Goal: Task Accomplishment & Management: Manage account settings

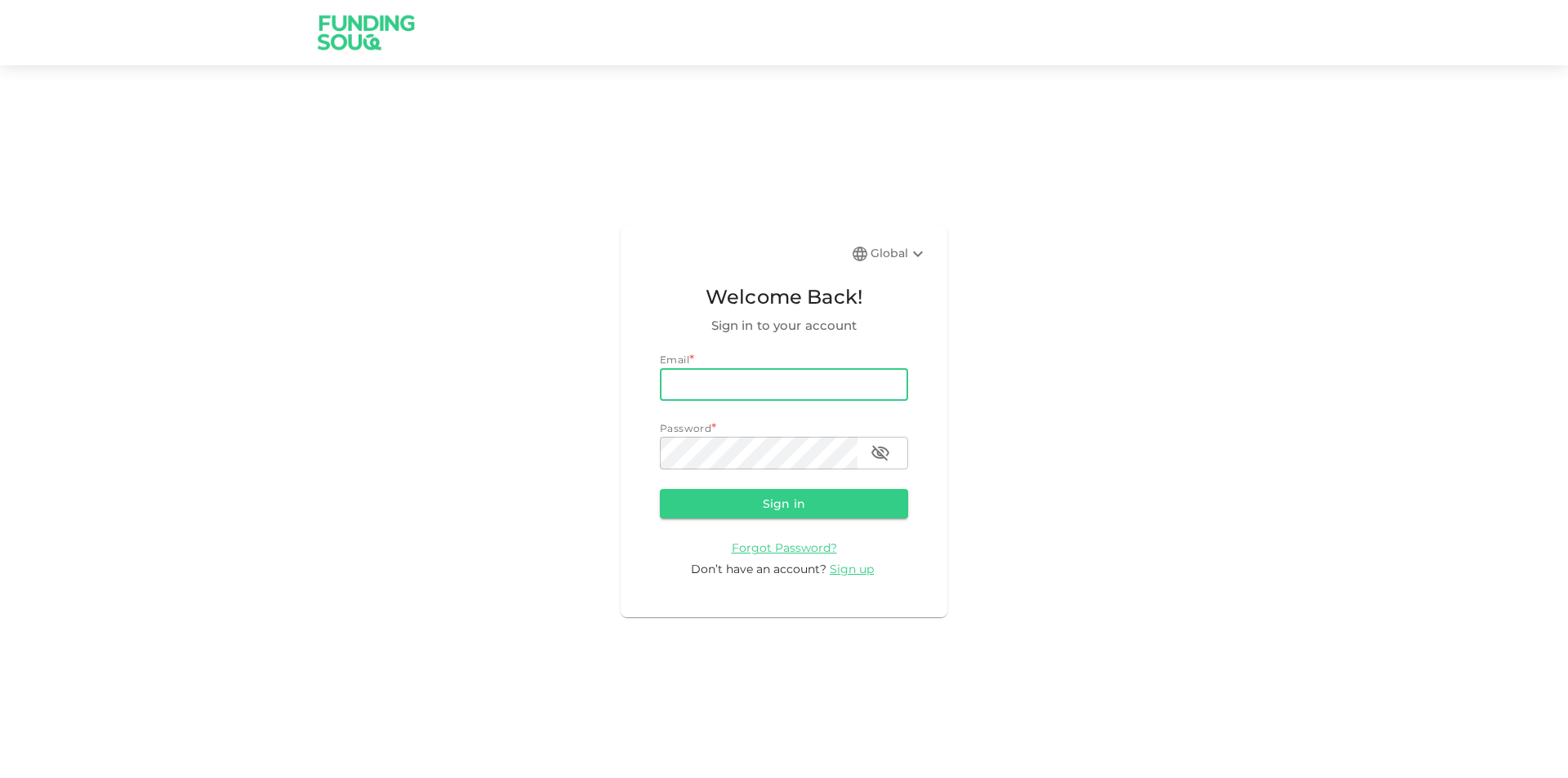
click at [822, 382] on input "email" at bounding box center [784, 384] width 248 height 33
type input "[EMAIL_ADDRESS][DOMAIN_NAME]"
click at [886, 451] on icon "button" at bounding box center [880, 453] width 18 height 15
click at [886, 451] on icon "button" at bounding box center [880, 452] width 18 height 12
click at [855, 502] on button "Sign in" at bounding box center [784, 504] width 248 height 29
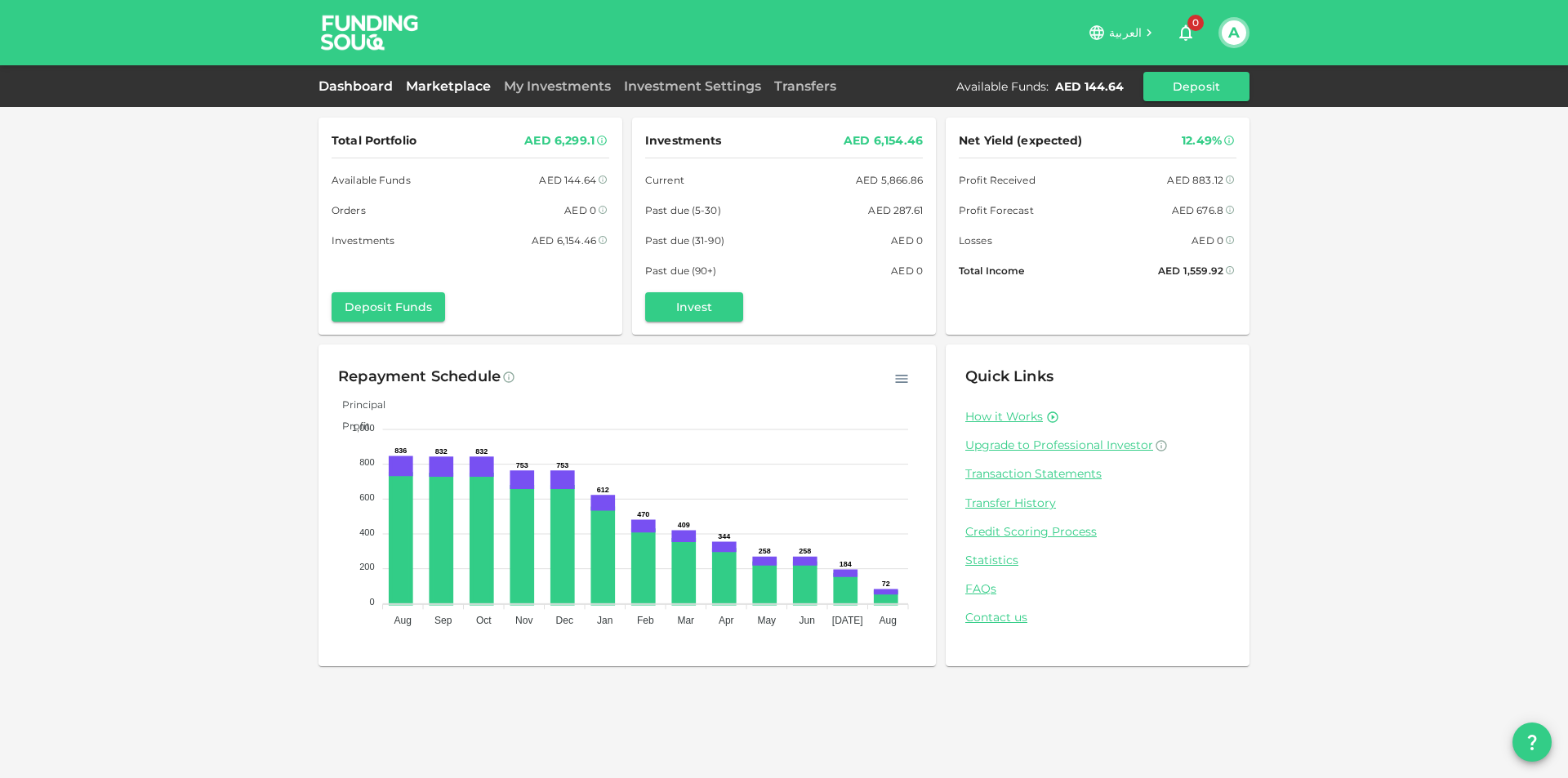
click at [437, 88] on link "Marketplace" at bounding box center [448, 85] width 98 height 15
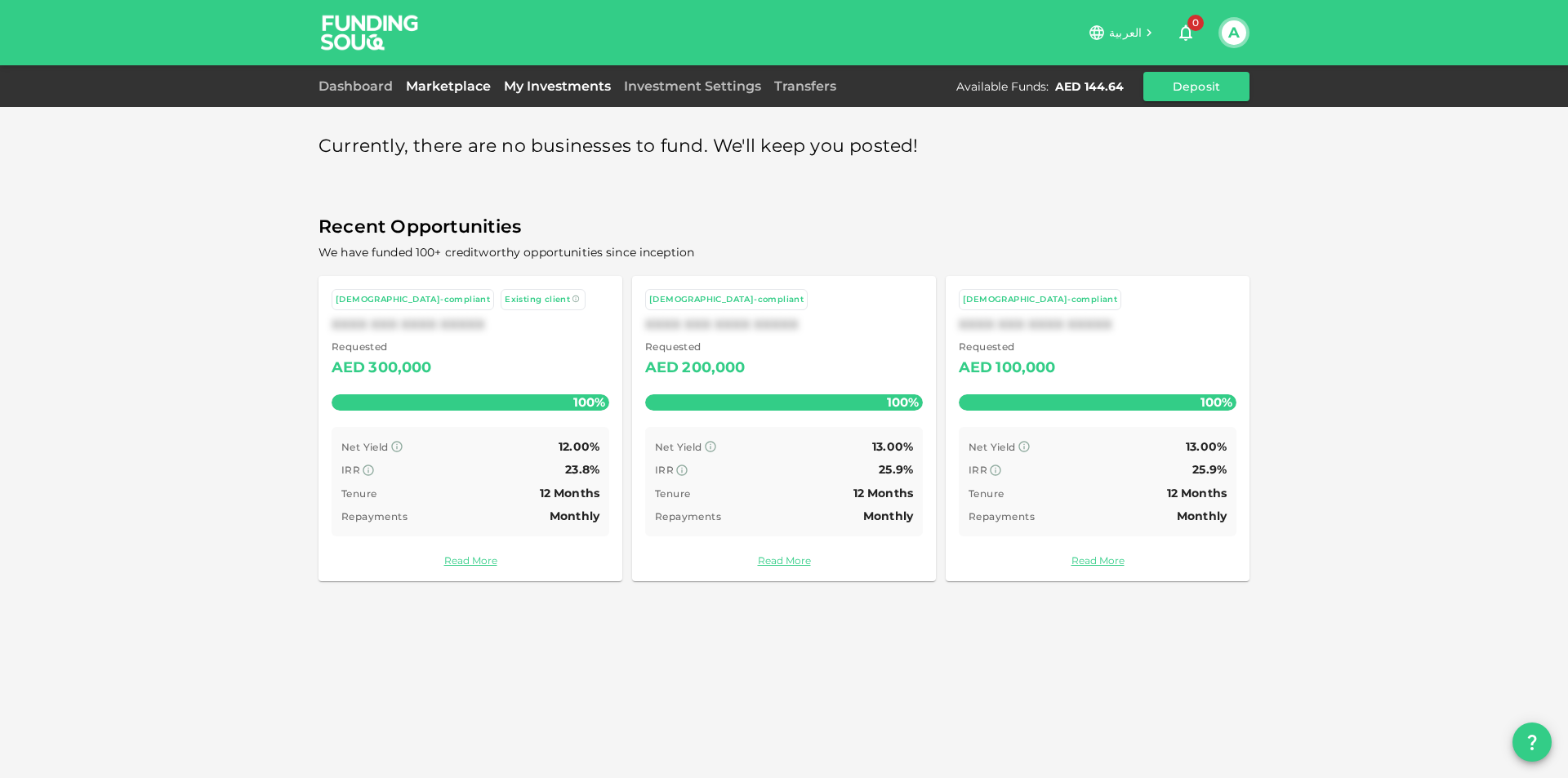
click at [594, 82] on link "My Investments" at bounding box center [557, 85] width 120 height 15
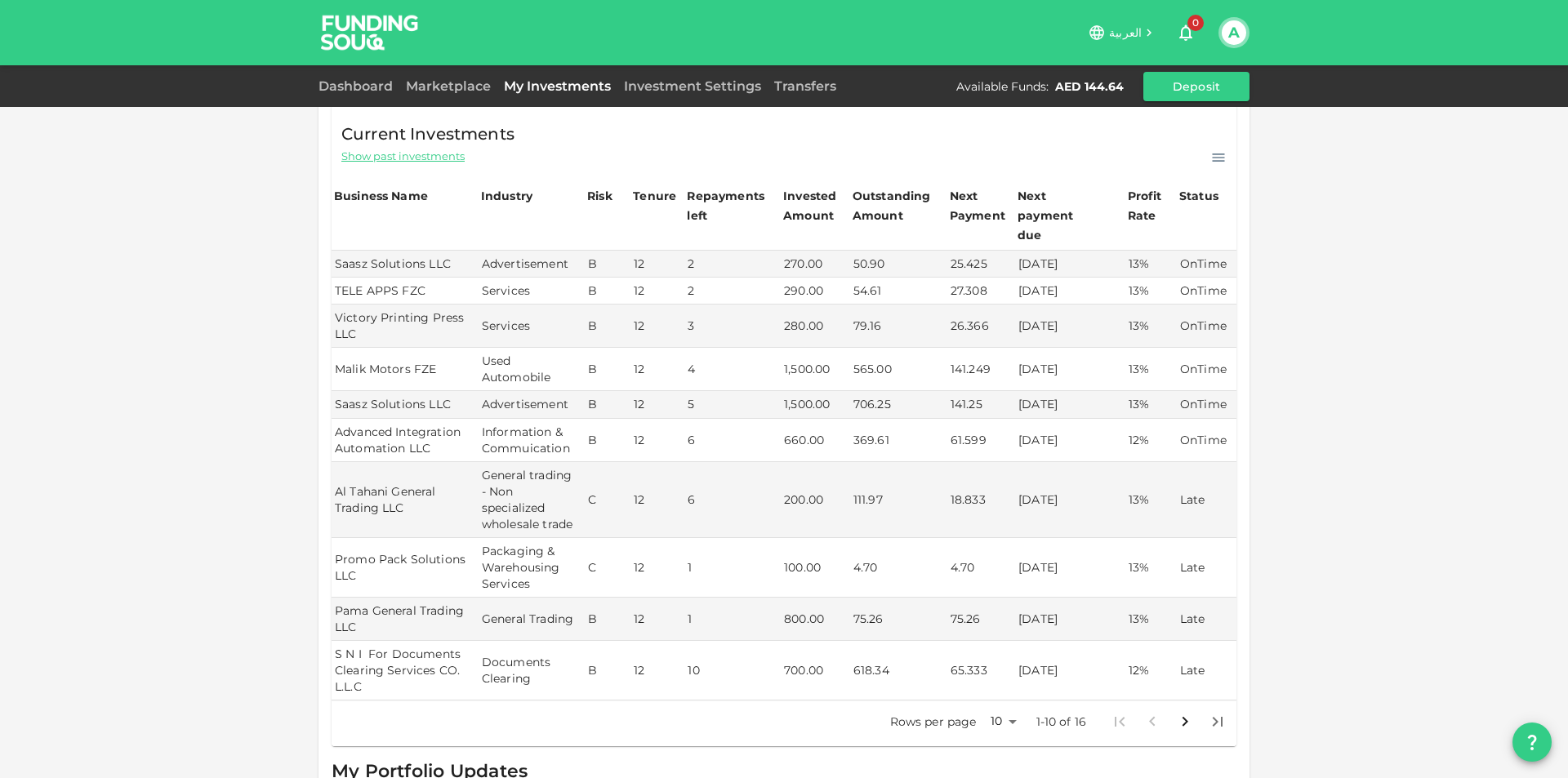
scroll to position [164, 0]
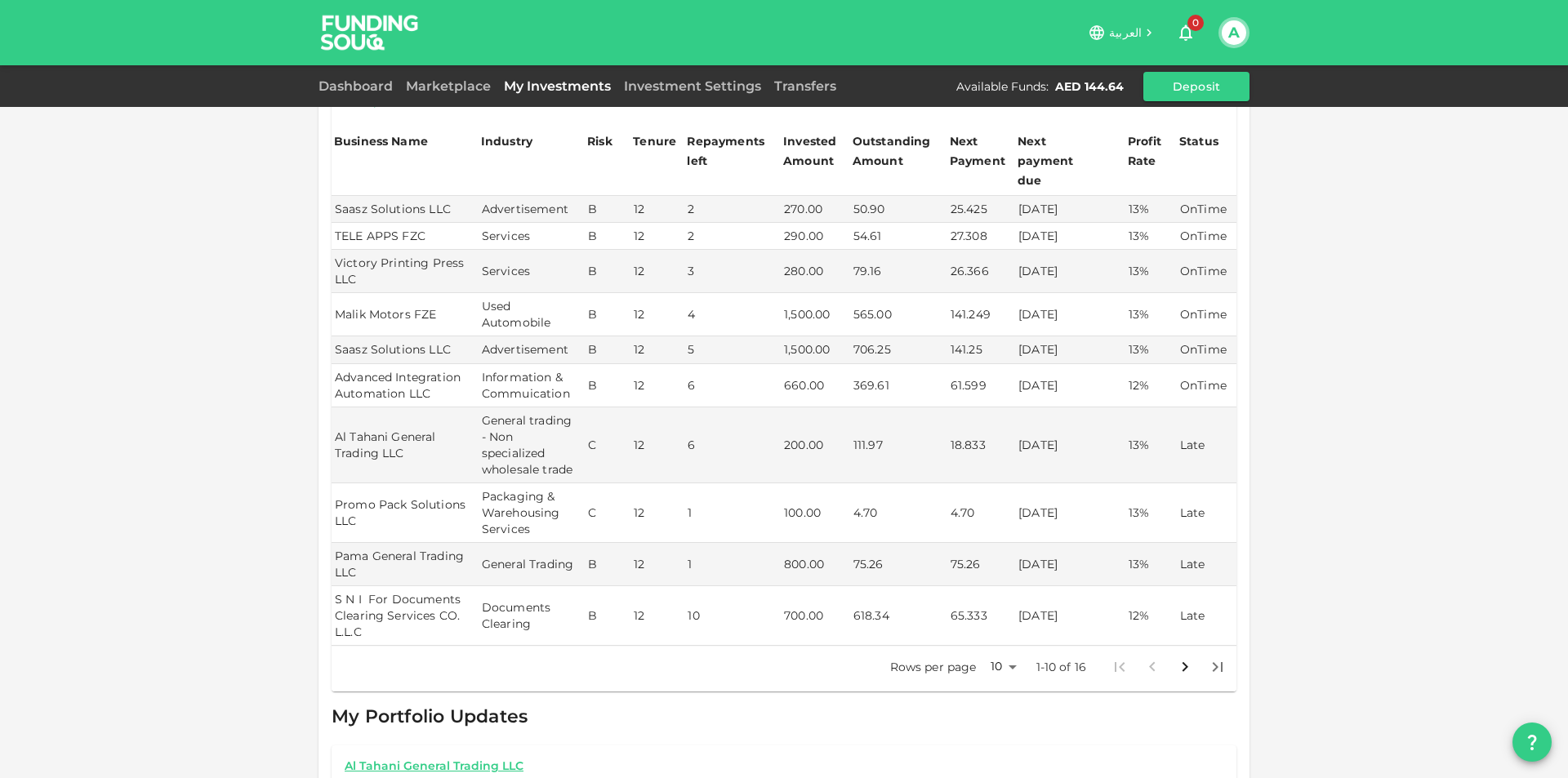
click at [993, 645] on body "العربية 0 A Dashboard Marketplace My Investments Investment Settings Transfers …" at bounding box center [784, 389] width 1568 height 778
click at [1004, 681] on li "25" at bounding box center [998, 692] width 49 height 29
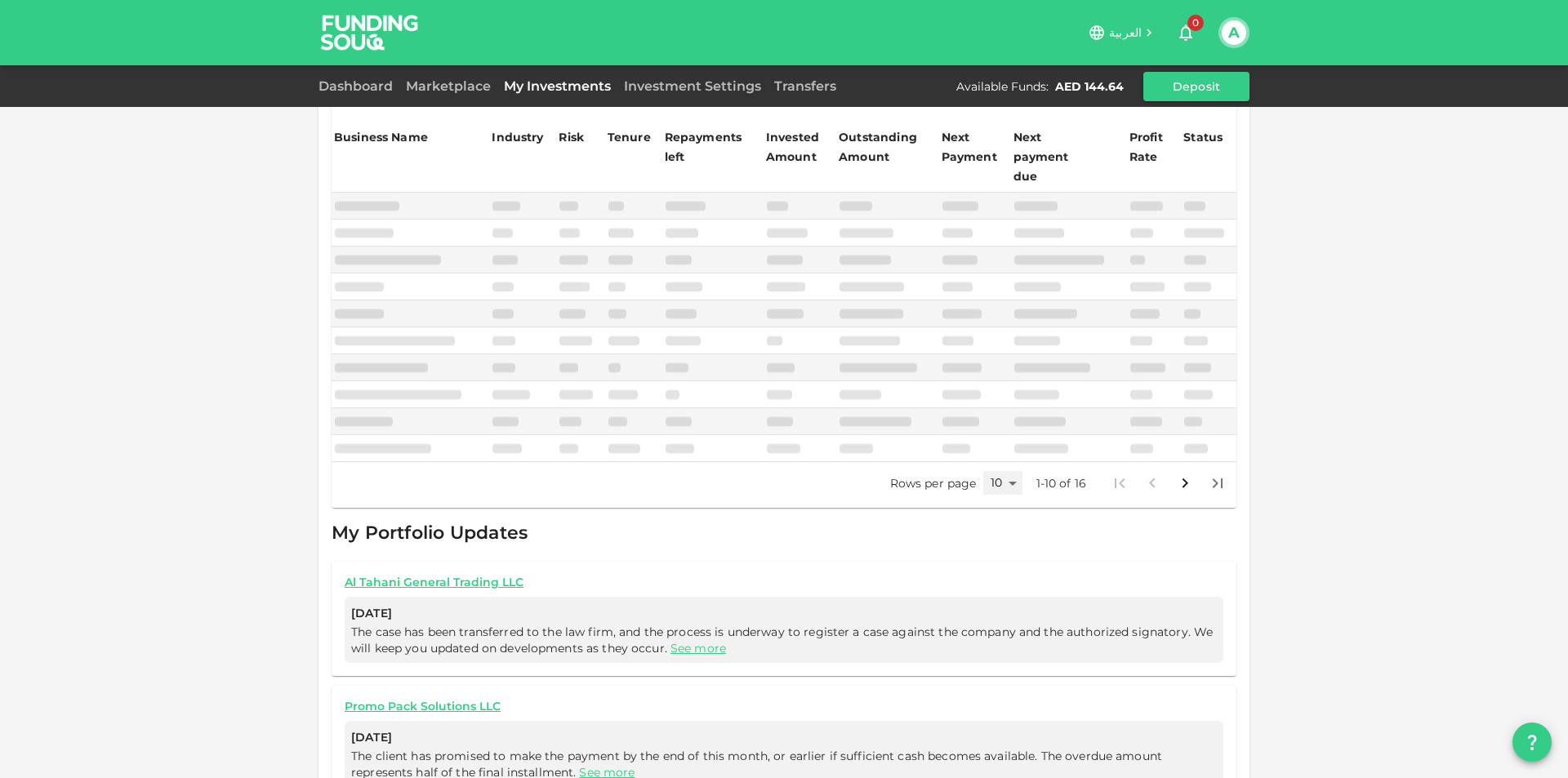
type input "25"
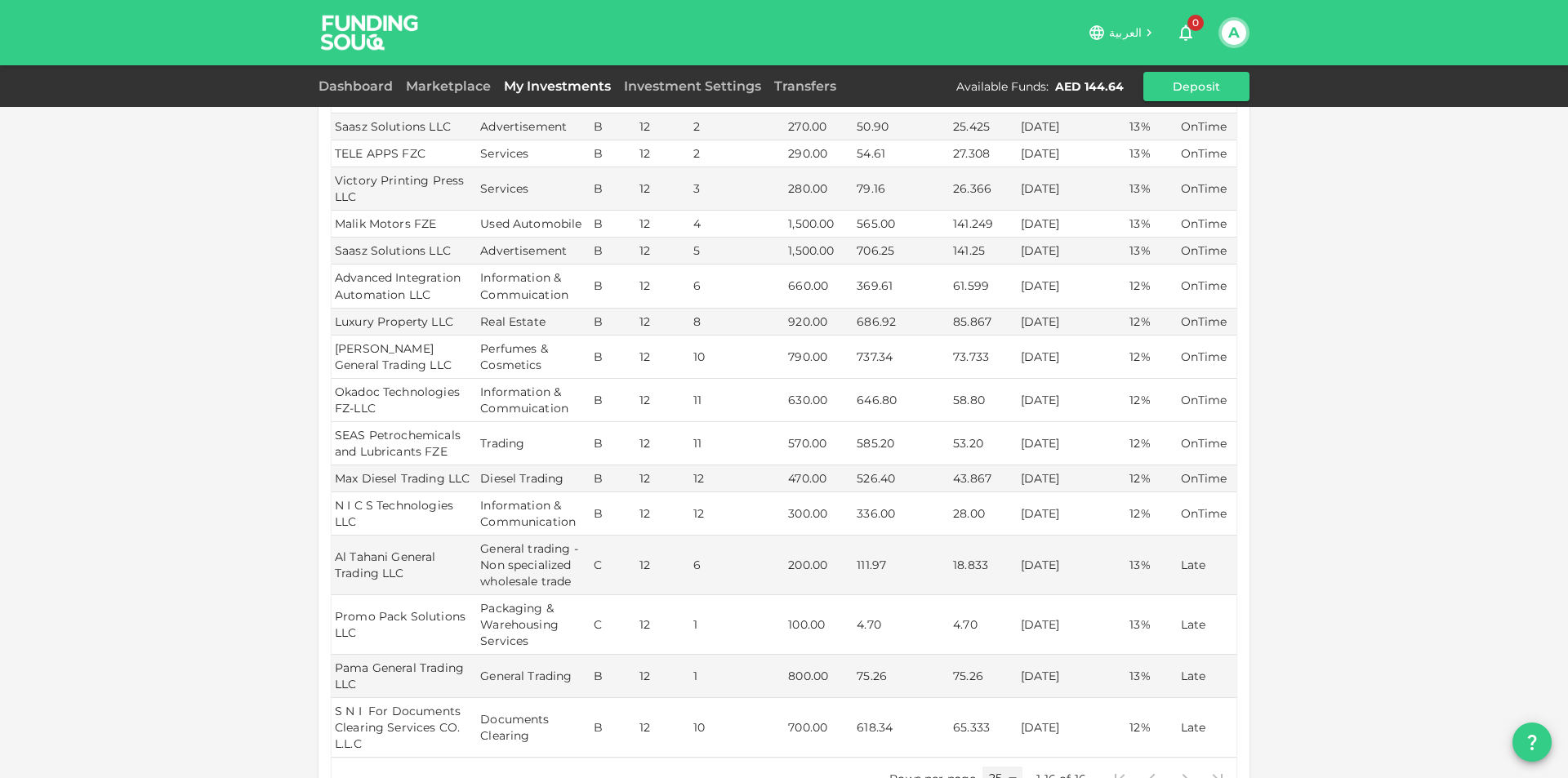
scroll to position [244, 0]
